Goal: Check status

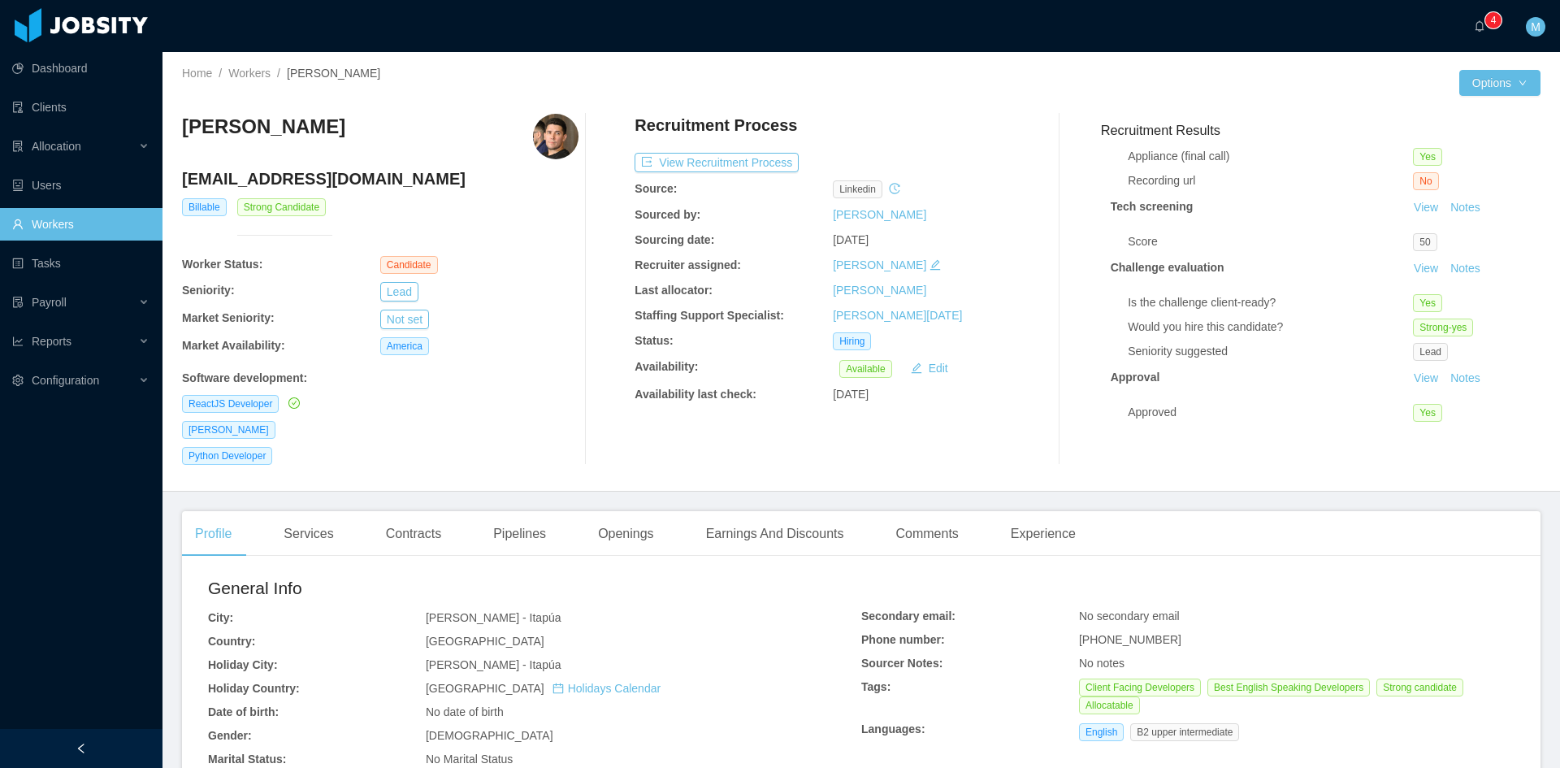
scroll to position [137, 0]
click at [1408, 262] on link "View" at bounding box center [1426, 268] width 36 height 13
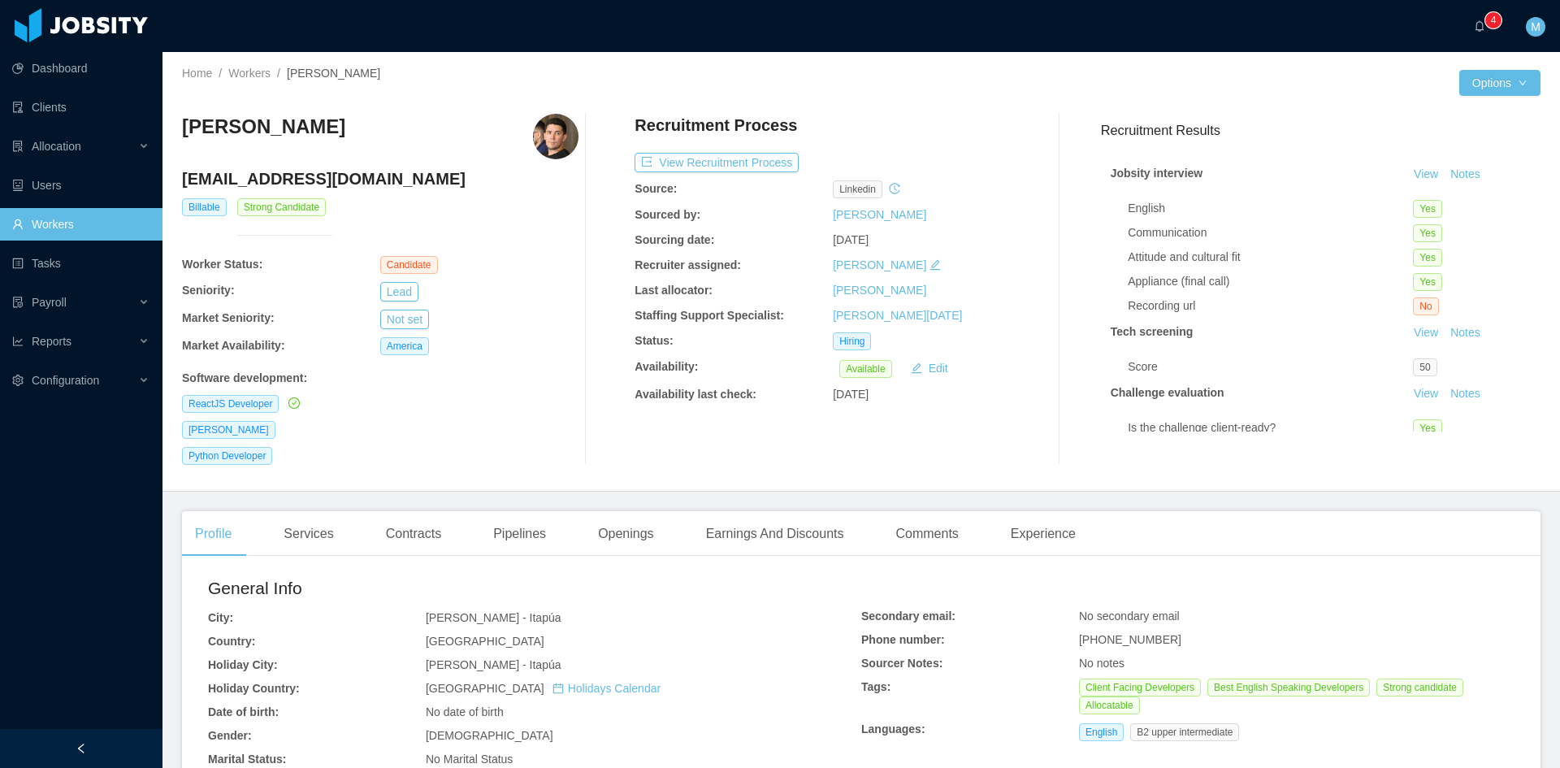
scroll to position [137, 0]
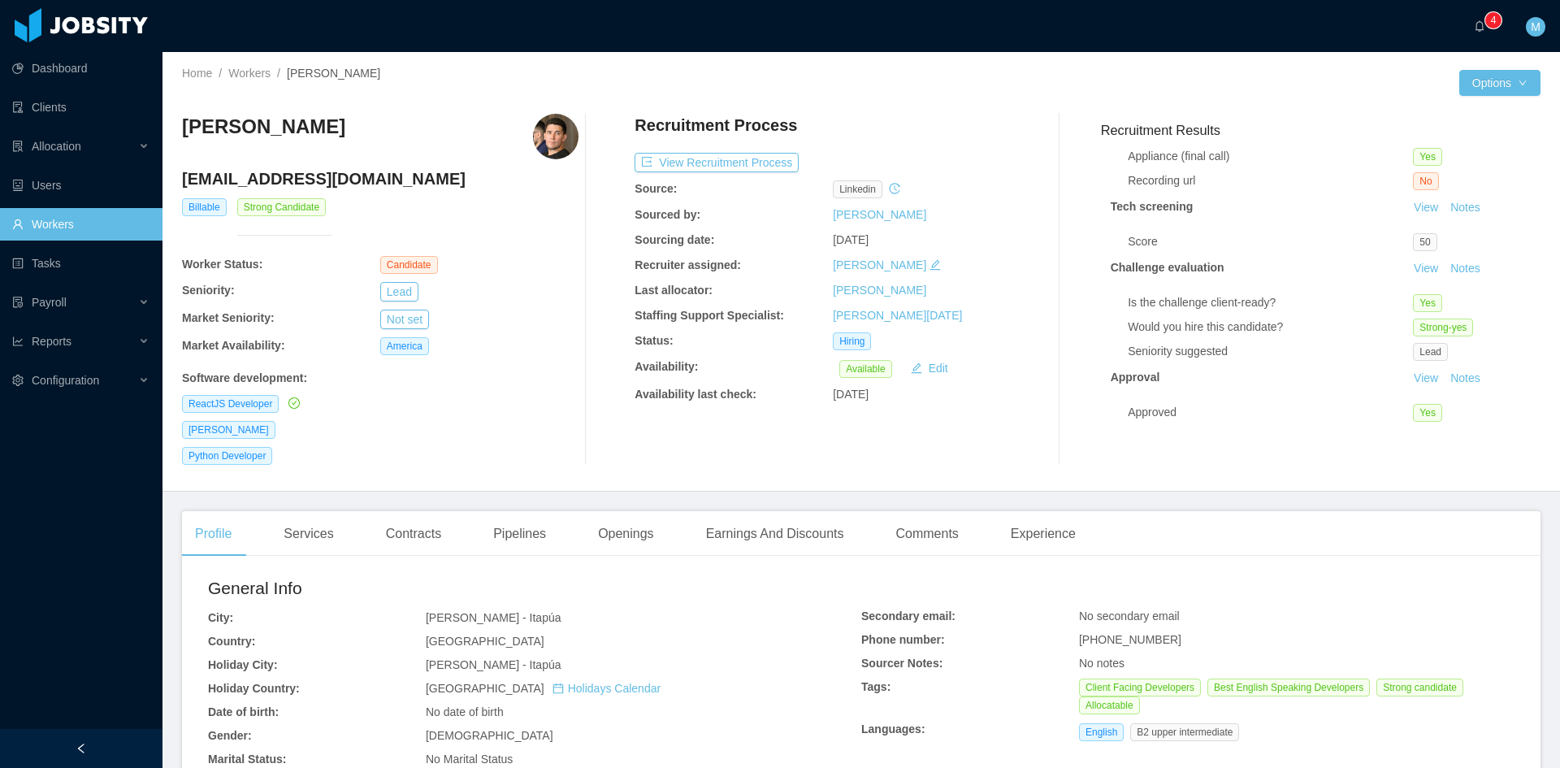
scroll to position [137, 0]
click at [1408, 262] on link "View" at bounding box center [1426, 268] width 36 height 13
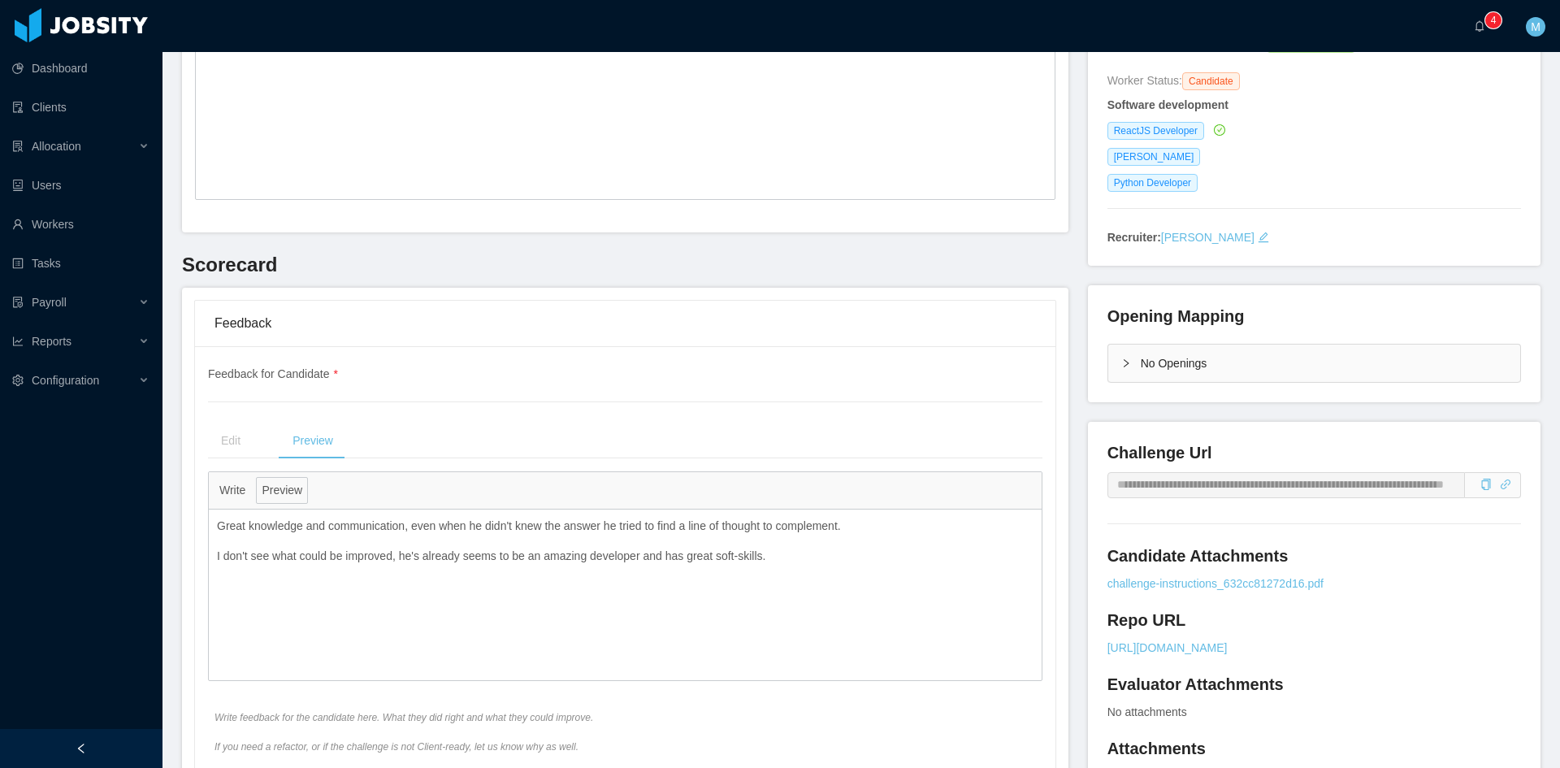
scroll to position [136, 0]
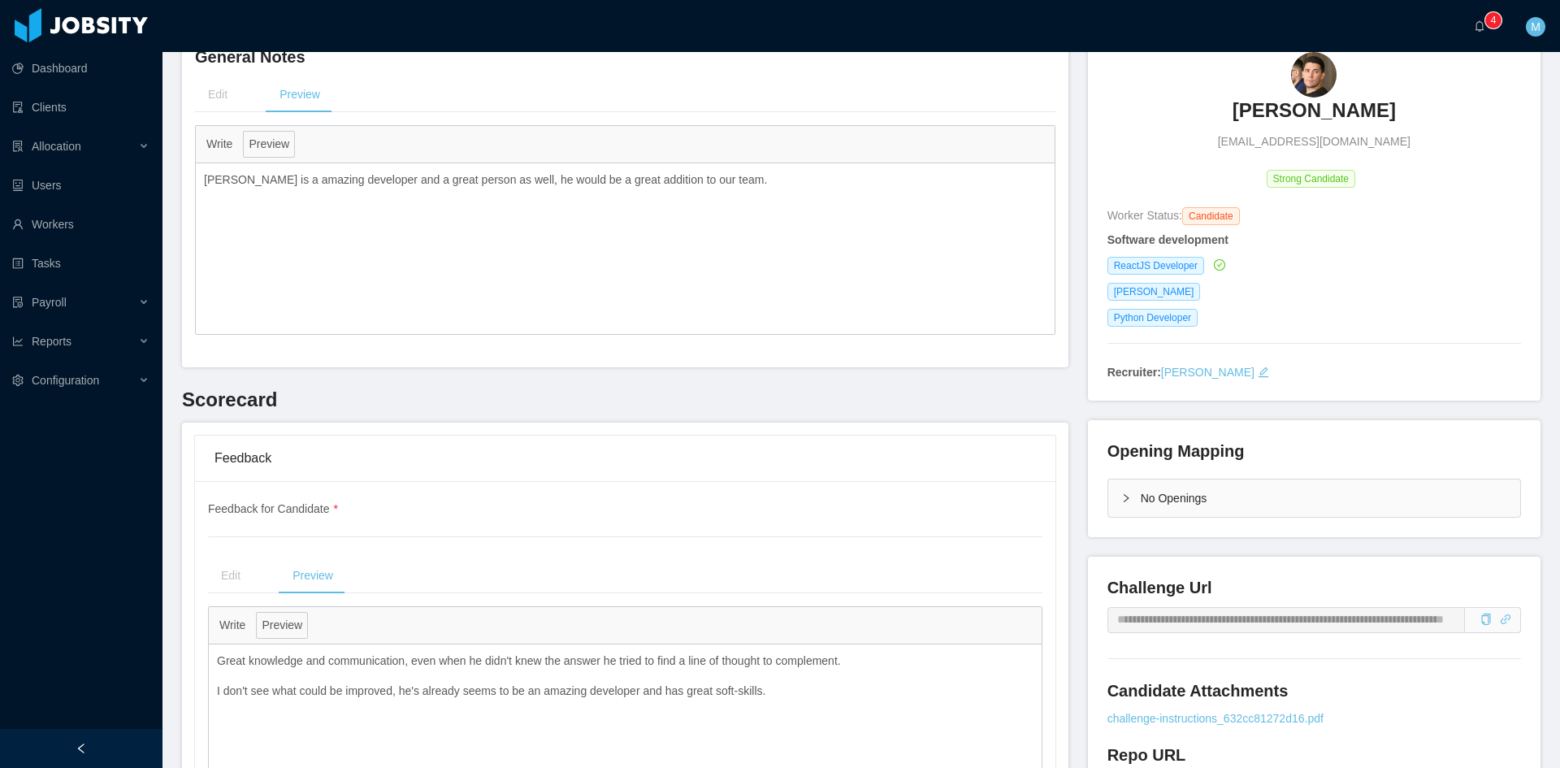
drag, startPoint x: 1212, startPoint y: 126, endPoint x: 1380, endPoint y: 117, distance: 168.4
click at [1380, 117] on div "Adrián Halaburda adh761@gmail.com" at bounding box center [1313, 101] width 413 height 98
copy h3 "[PERSON_NAME]"
